Goal: Task Accomplishment & Management: Manage account settings

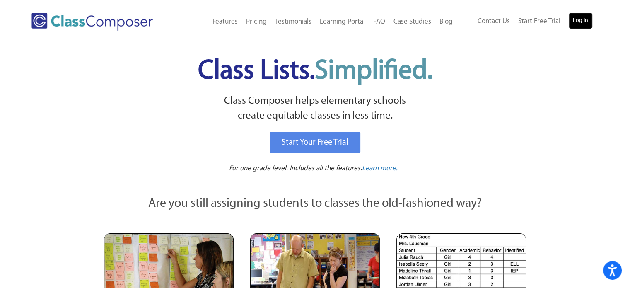
click at [582, 17] on link "Log In" at bounding box center [581, 20] width 24 height 17
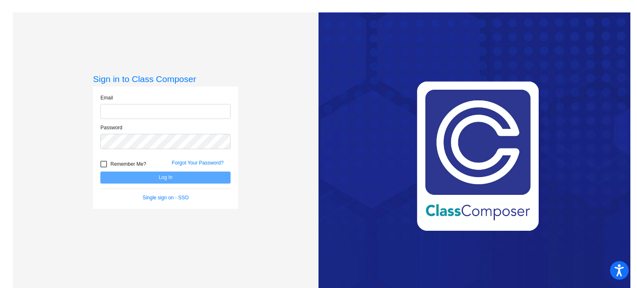
type input "mastersc@cforks.org"
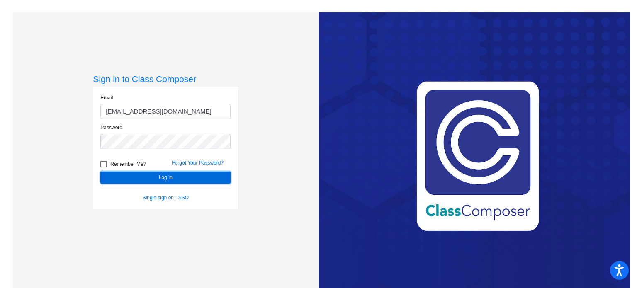
click at [210, 179] on button "Log In" at bounding box center [165, 178] width 130 height 12
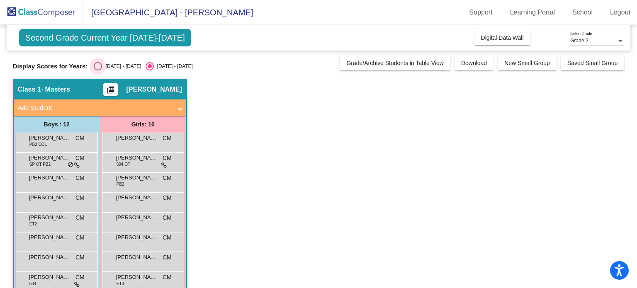
click at [99, 68] on div "Select an option" at bounding box center [98, 66] width 8 height 8
click at [98, 70] on input "2024 - 2025" at bounding box center [97, 70] width 0 height 0
radio input "true"
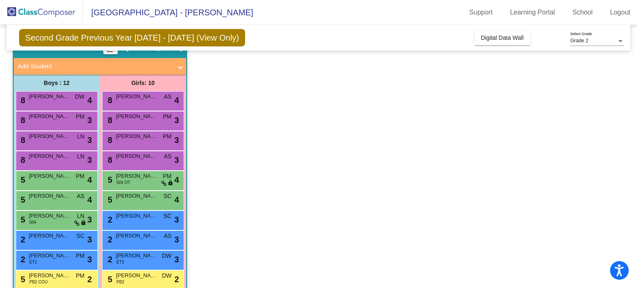
scroll to position [83, 0]
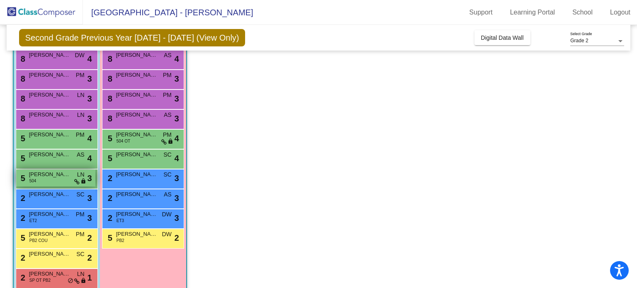
click at [65, 182] on div "5 Keegan Pietrowski 504 LN lock do_not_disturb_alt 3" at bounding box center [55, 178] width 79 height 17
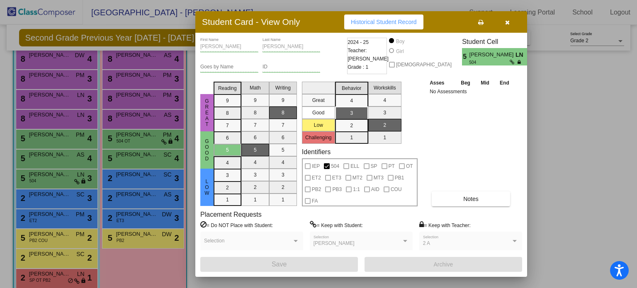
click at [509, 23] on icon "button" at bounding box center [507, 22] width 5 height 6
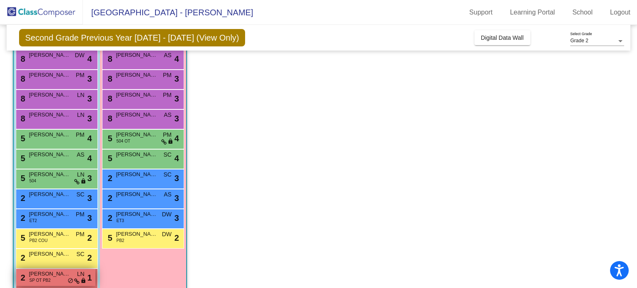
scroll to position [96, 0]
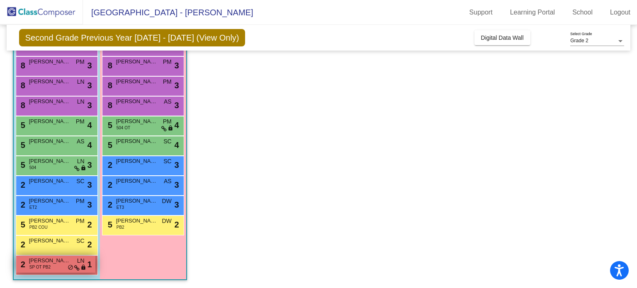
click at [55, 267] on div "2 August Boarman SP OT PB2 LN lock do_not_disturb_alt 1" at bounding box center [55, 264] width 79 height 17
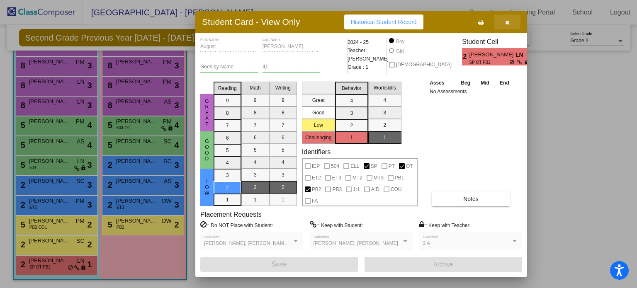
click at [511, 23] on button "button" at bounding box center [507, 22] width 27 height 15
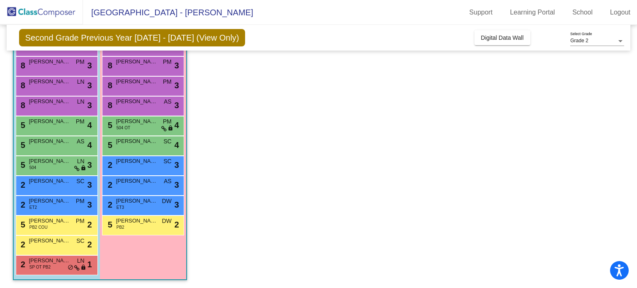
click at [389, 163] on app-classroom "Class 1 - Masters picture_as_pdf Christina Masters Add Student First Name Last …" at bounding box center [318, 136] width 611 height 306
click at [426, 186] on app-classroom "Class 1 - Masters picture_as_pdf Christina Masters Add Student First Name Last …" at bounding box center [318, 136] width 611 height 306
